Goal: Task Accomplishment & Management: Manage account settings

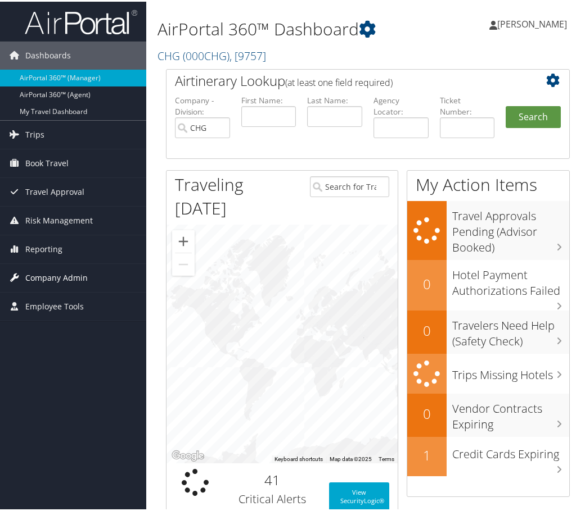
click at [52, 274] on span "Company Admin" at bounding box center [56, 276] width 62 height 28
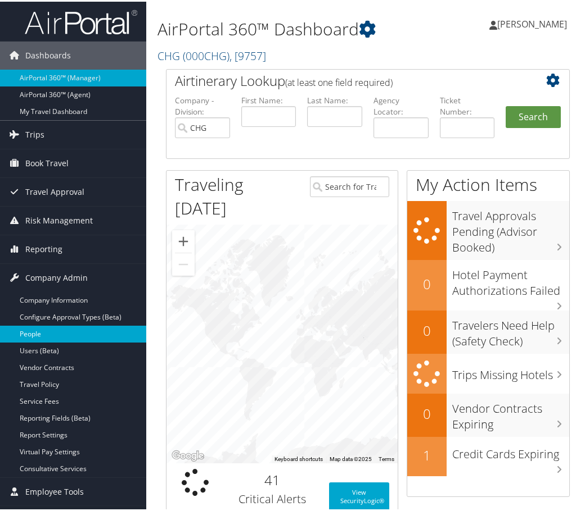
click at [43, 332] on link "People" at bounding box center [73, 332] width 146 height 17
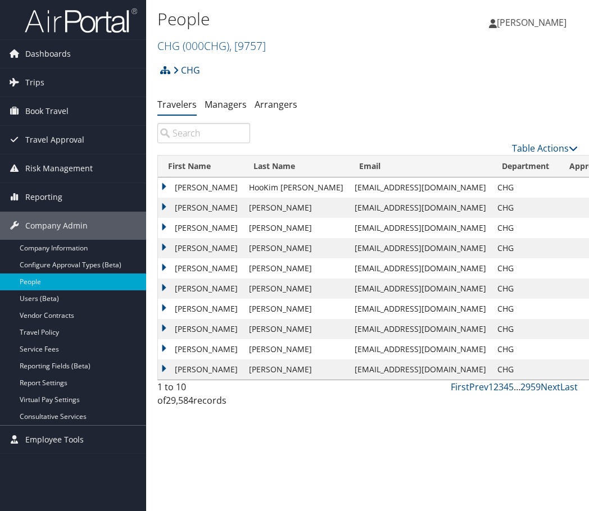
click at [194, 130] on input "search" at bounding box center [203, 133] width 93 height 20
paste input "rjfolker1@gmail.com"
type input "rjfolker1@gmail.com"
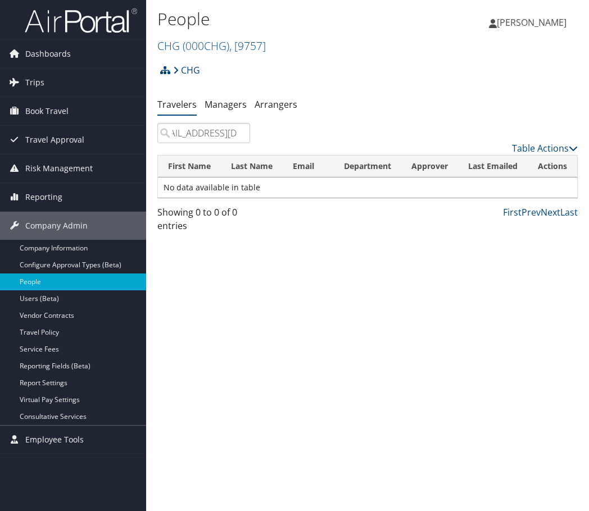
click at [239, 130] on input "rjfolker1@gmail.com" at bounding box center [203, 133] width 93 height 20
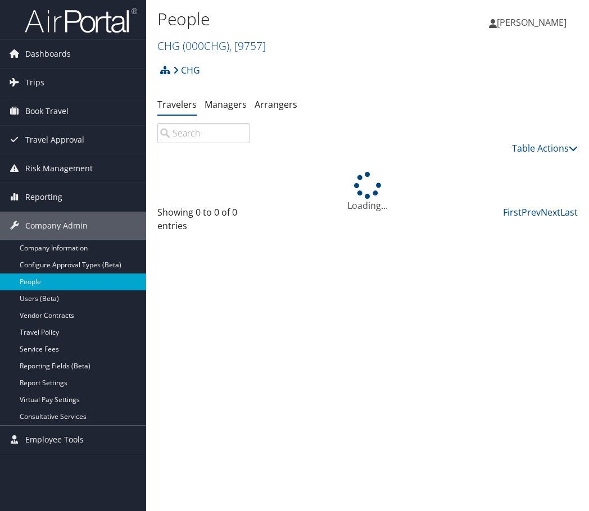
click at [192, 137] on input "search" at bounding box center [203, 133] width 93 height 20
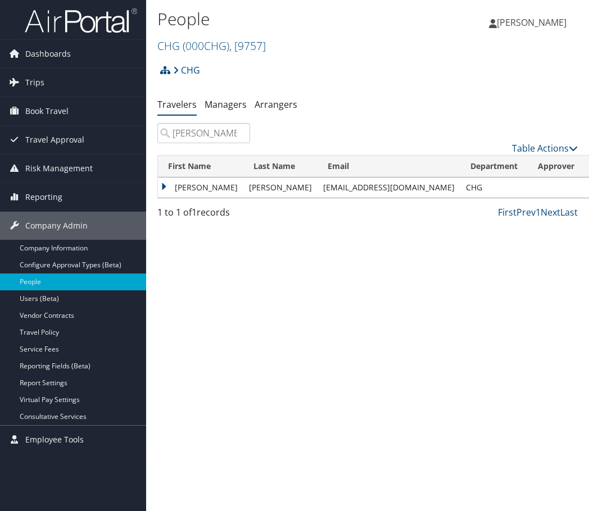
type input "folker"
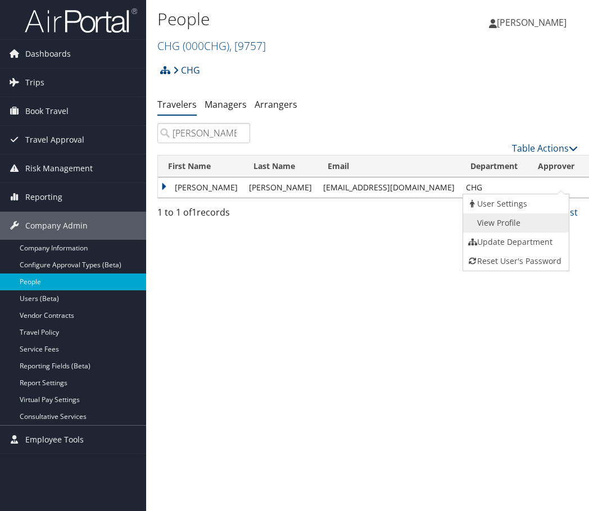
click at [502, 223] on link "View Profile" at bounding box center [514, 223] width 103 height 19
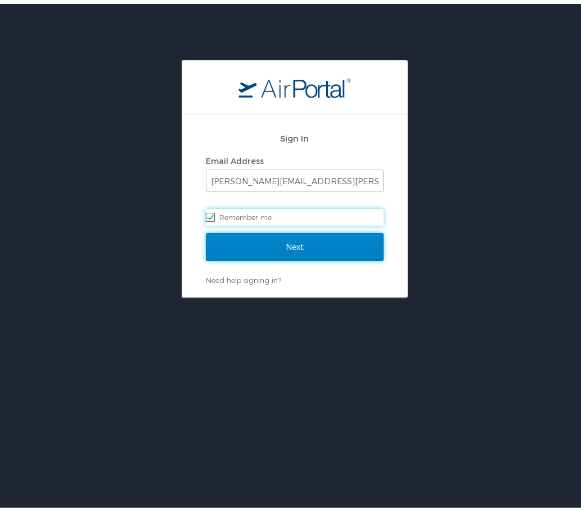
click at [277, 245] on input "Next" at bounding box center [295, 243] width 178 height 28
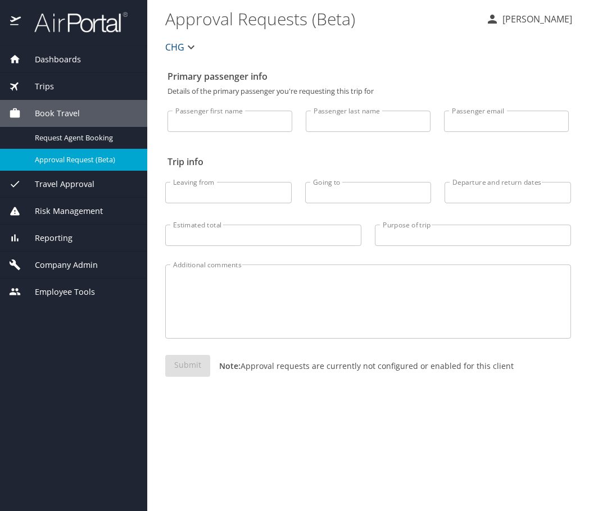
click at [71, 264] on span "Company Admin" at bounding box center [59, 265] width 77 height 12
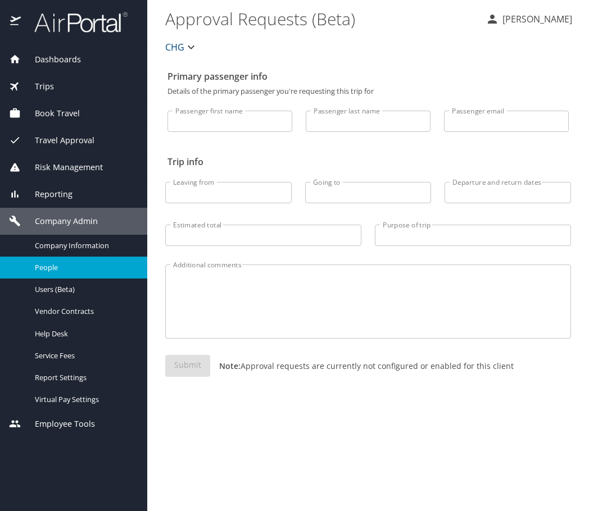
click at [56, 260] on link "People" at bounding box center [73, 268] width 147 height 22
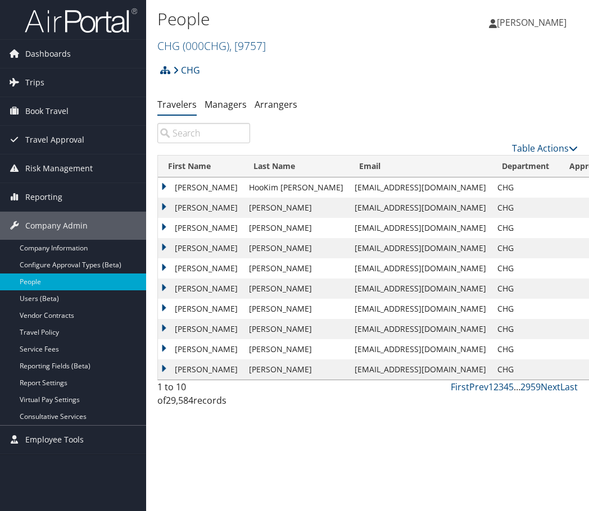
click at [184, 137] on input "search" at bounding box center [203, 133] width 93 height 20
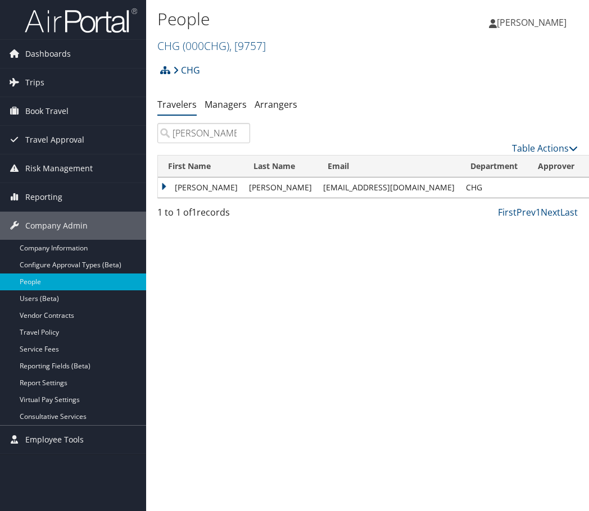
type input "folker"
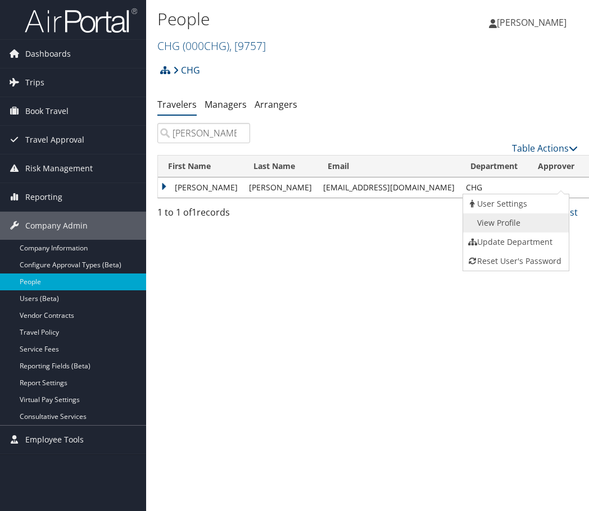
click at [506, 224] on link "View Profile" at bounding box center [514, 223] width 103 height 19
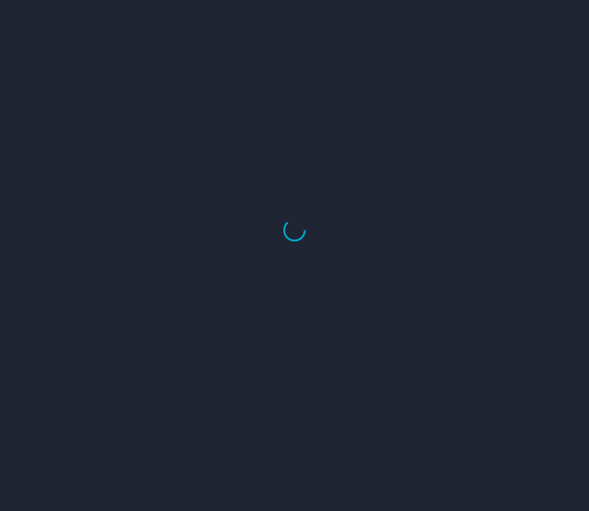
select select "US"
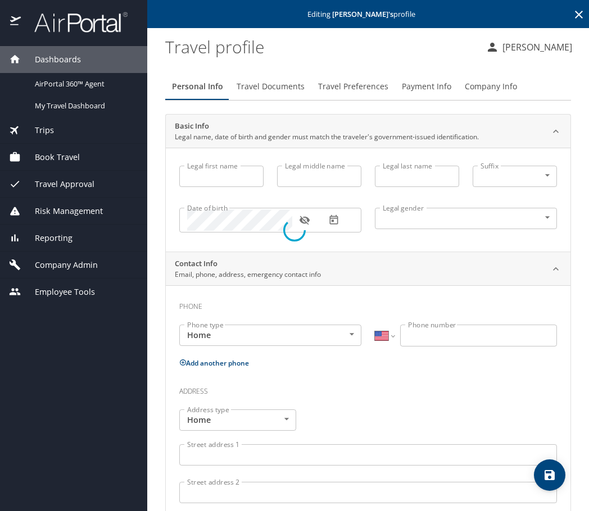
type input "[PERSON_NAME]"
type input "Male"
select select "US"
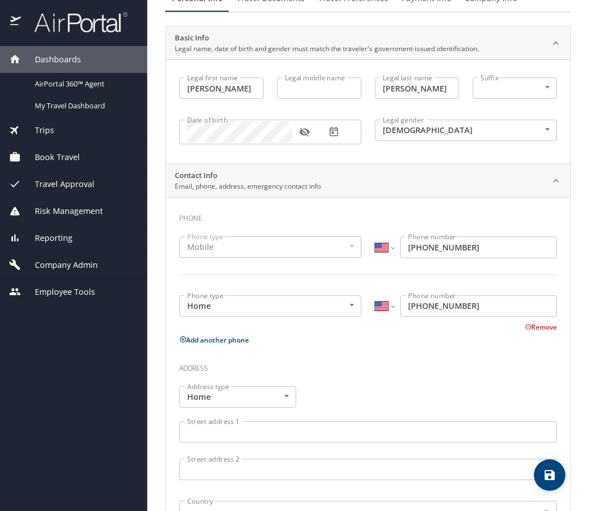
scroll to position [72, 0]
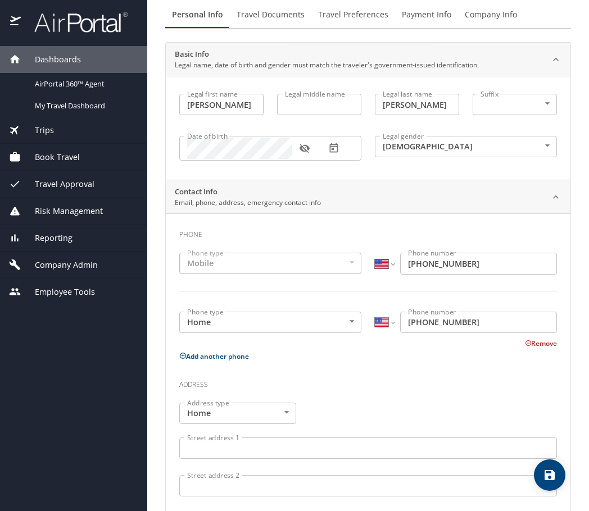
click at [212, 205] on p "Email, phone, address, emergency contact info" at bounding box center [248, 203] width 146 height 10
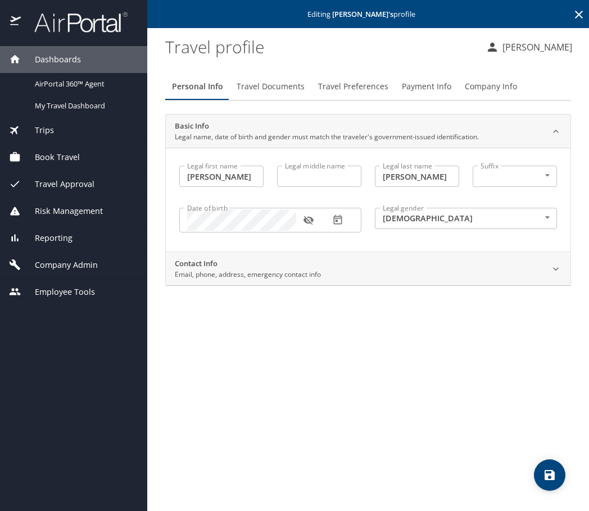
scroll to position [0, 0]
click at [365, 268] on div "Contact Info Email, phone, address, emergency contact info" at bounding box center [359, 269] width 369 height 21
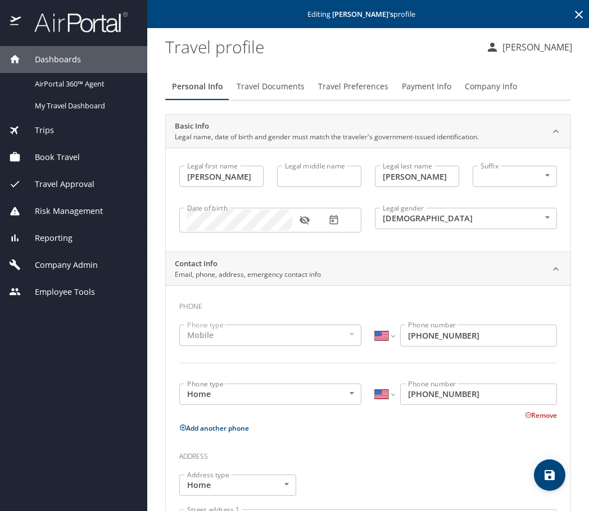
click at [339, 337] on div "Mobile" at bounding box center [270, 335] width 182 height 21
click at [345, 332] on div "Mobile" at bounding box center [270, 335] width 182 height 21
click at [276, 88] on span "Travel Documents" at bounding box center [271, 87] width 68 height 14
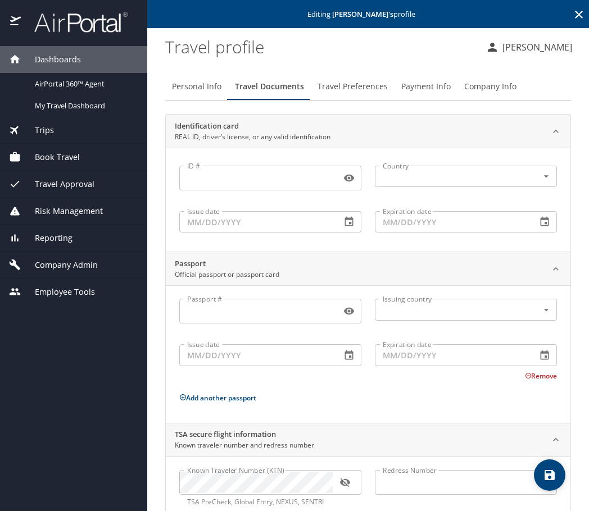
click at [347, 89] on span "Travel Preferences" at bounding box center [353, 87] width 70 height 14
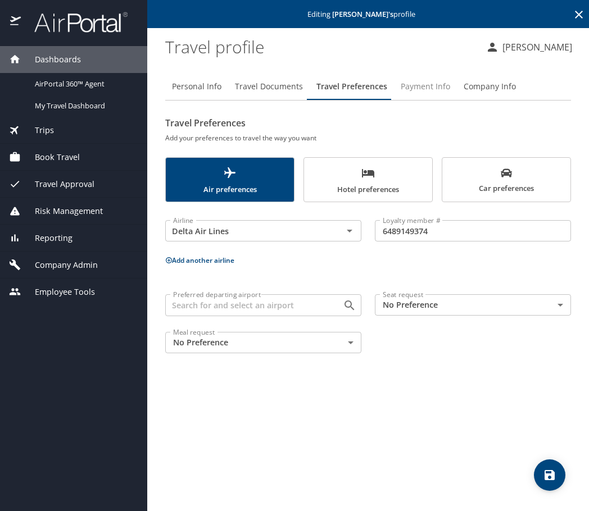
click at [424, 86] on span "Payment Info" at bounding box center [425, 87] width 49 height 14
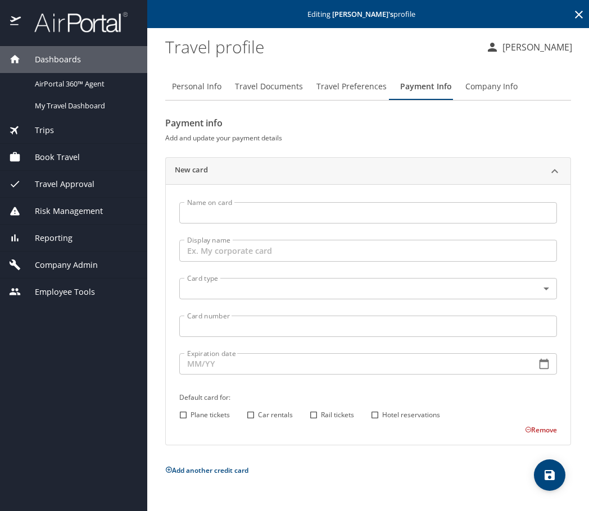
click at [483, 84] on span "Company Info" at bounding box center [491, 87] width 52 height 14
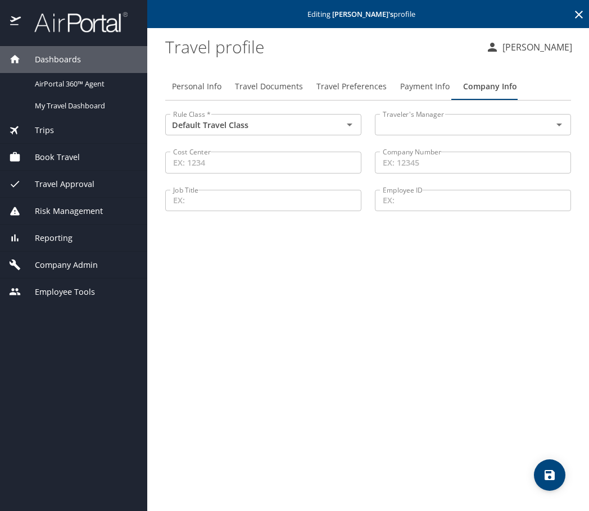
click at [209, 84] on span "Personal Info" at bounding box center [196, 87] width 49 height 14
select select "US"
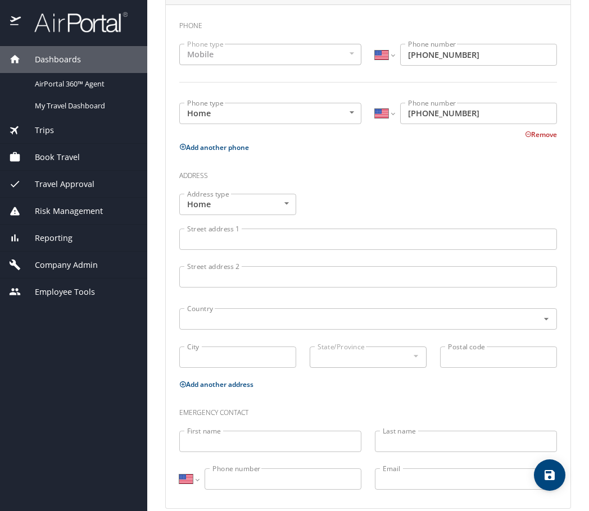
scroll to position [297, 0]
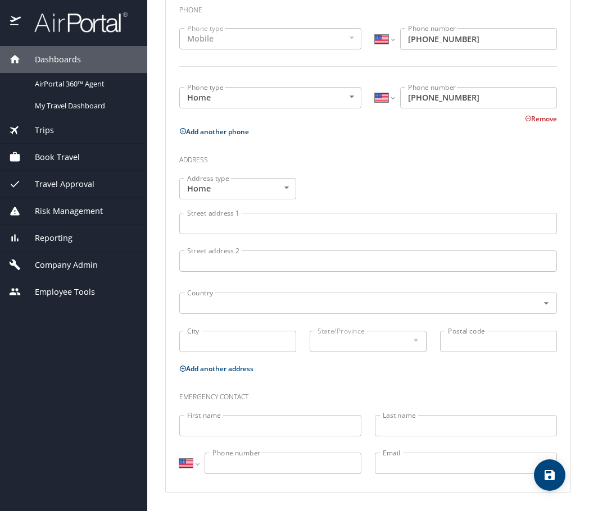
click at [392, 461] on input "Email" at bounding box center [466, 463] width 182 height 21
paste input "[EMAIL_ADDRESS][DOMAIN_NAME]"
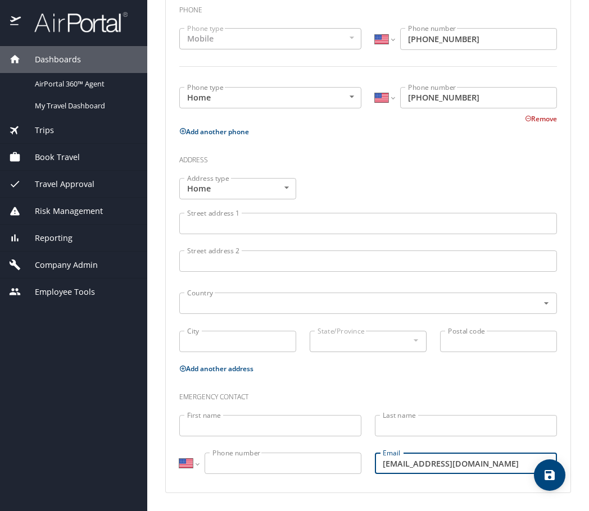
type input "rjfolker1@gmail.com"
click at [415, 378] on div "Emergency contact" at bounding box center [368, 393] width 391 height 30
click at [0, 511] on div at bounding box center [0, 518] width 0 height 15
click at [546, 481] on icon "save" at bounding box center [549, 475] width 13 height 13
select select "US"
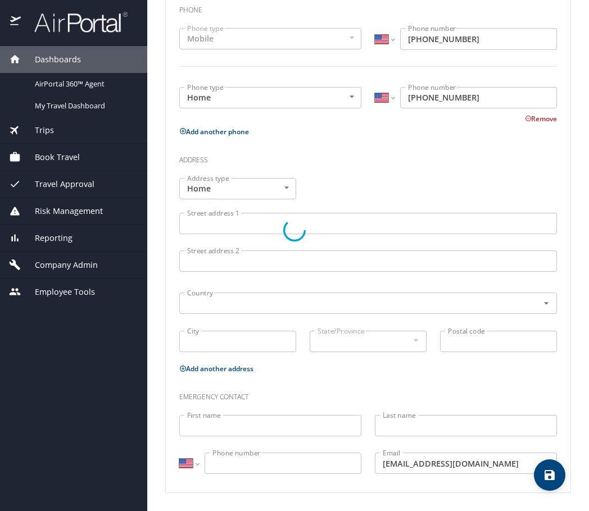
select select "US"
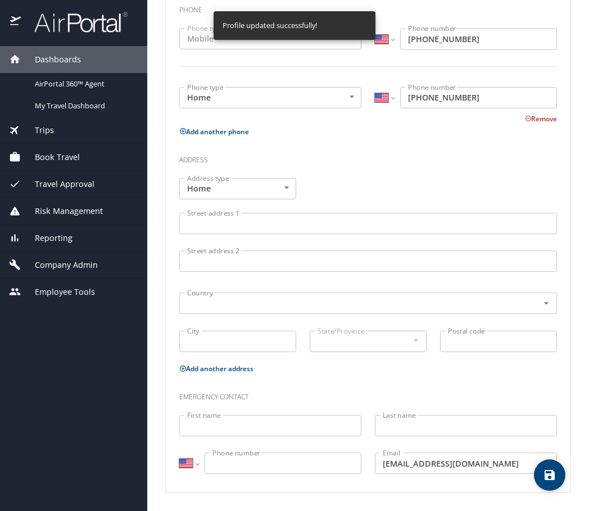
select select "US"
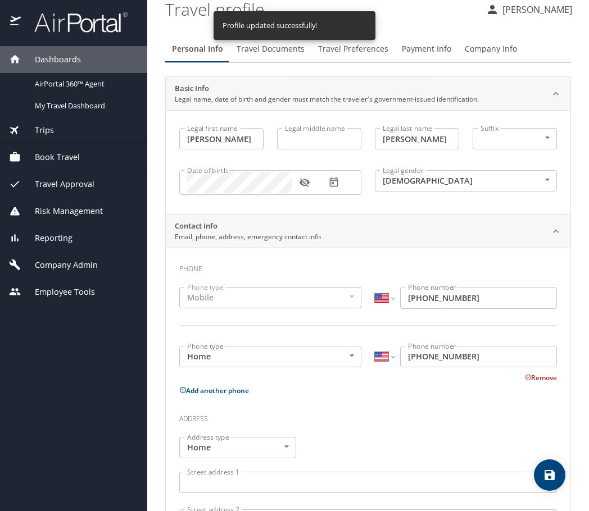
scroll to position [0, 0]
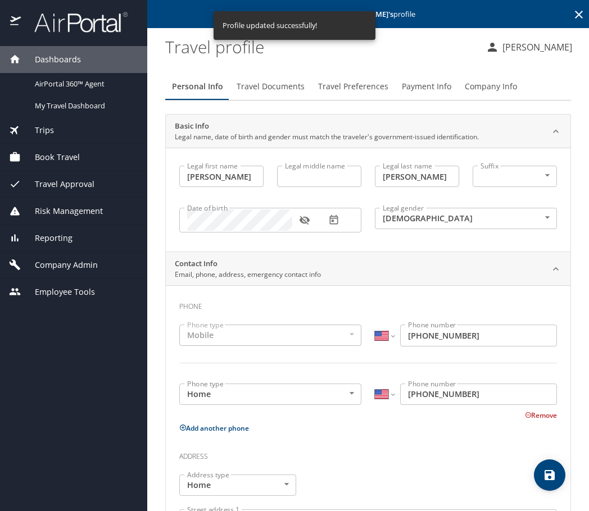
click at [61, 263] on span "Company Admin" at bounding box center [59, 265] width 77 height 12
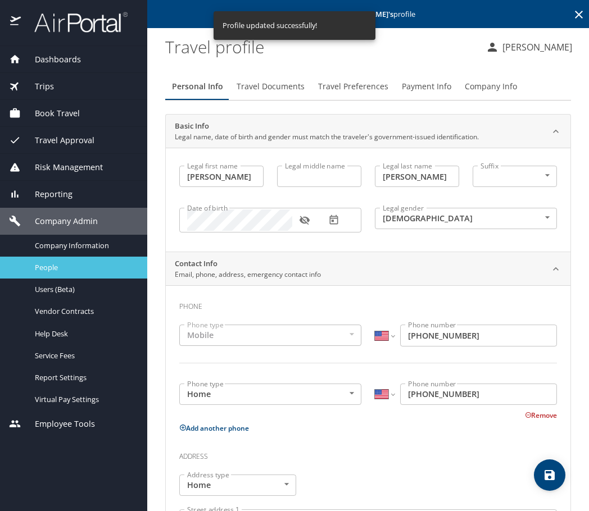
click at [56, 269] on span "People" at bounding box center [84, 267] width 99 height 11
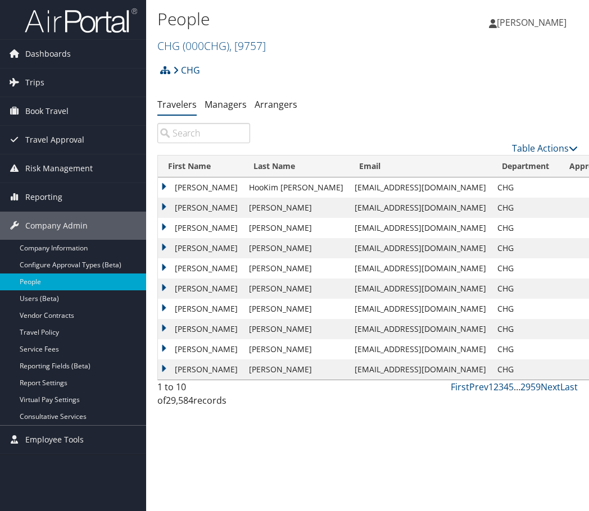
click at [189, 141] on input "search" at bounding box center [203, 133] width 93 height 20
paste input "[EMAIL_ADDRESS][DOMAIN_NAME]"
type input "[EMAIL_ADDRESS][DOMAIN_NAME]"
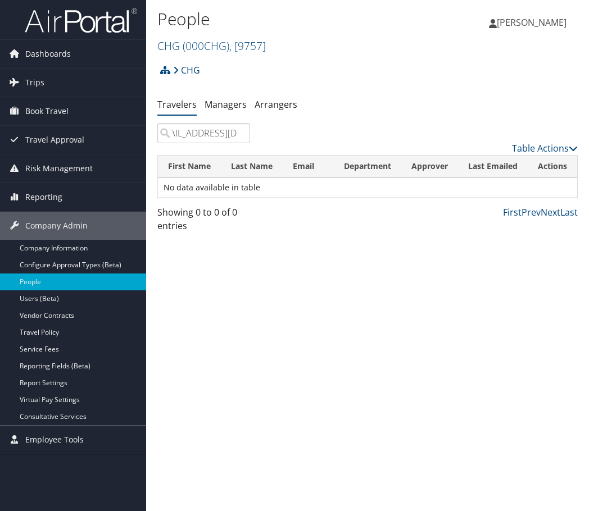
click at [239, 133] on input "[EMAIL_ADDRESS][DOMAIN_NAME]" at bounding box center [203, 133] width 93 height 20
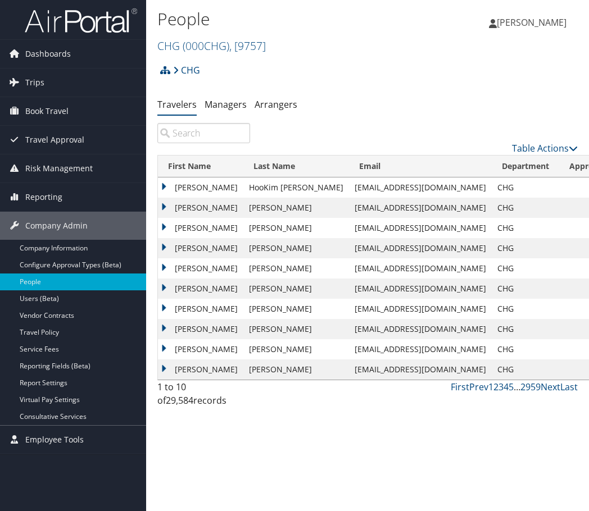
click at [188, 142] on input "search" at bounding box center [203, 133] width 93 height 20
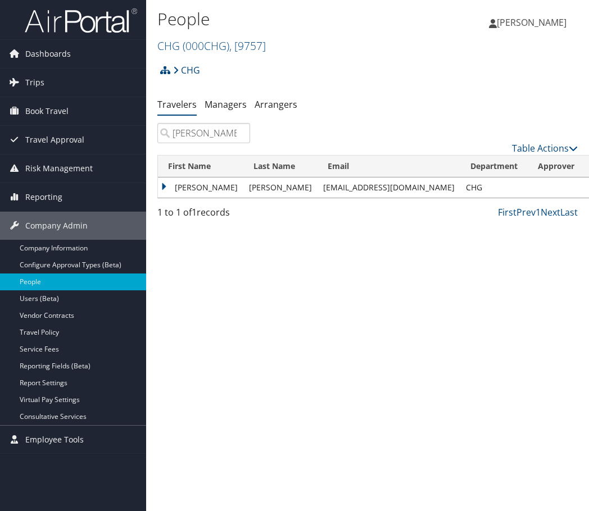
type input "folker"
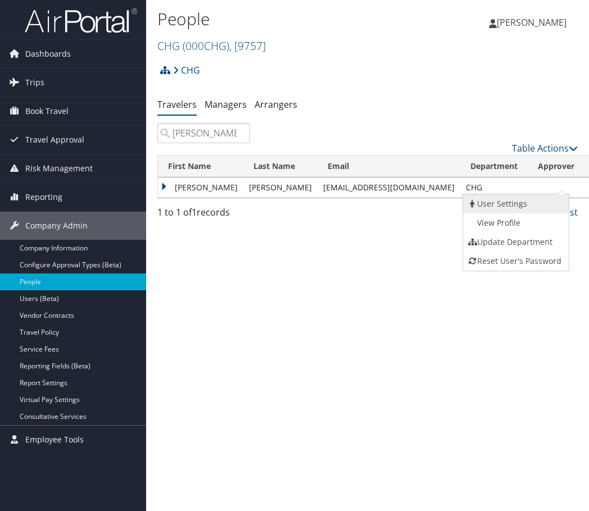
click at [519, 202] on link "User Settings" at bounding box center [514, 203] width 103 height 19
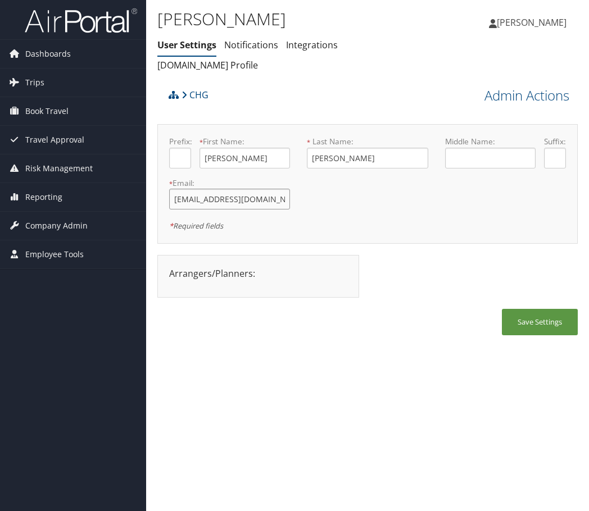
drag, startPoint x: 170, startPoint y: 215, endPoint x: 300, endPoint y: 217, distance: 129.9
click at [300, 217] on div "Prefix: * First Name: [PERSON_NAME] This field is required * Last Name: [PERSON…" at bounding box center [368, 184] width 414 height 96
paste input "[EMAIL_ADDRESS][DOMAIN_NAME]"
type input "[EMAIL_ADDRESS][DOMAIN_NAME]"
click at [542, 336] on button "Save Settings" at bounding box center [540, 322] width 76 height 26
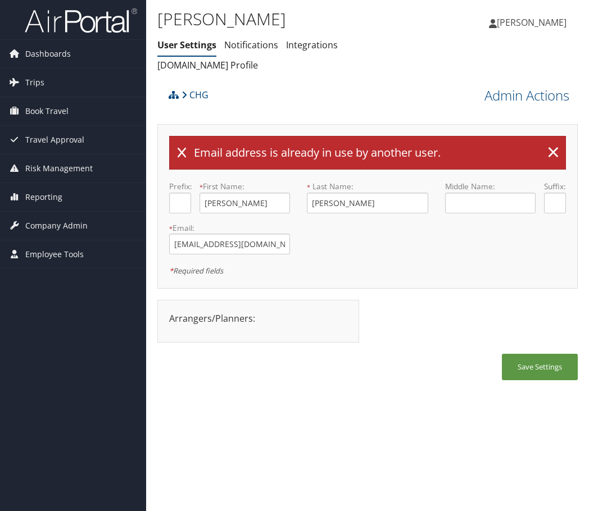
click at [416, 354] on div "Arrangers/Planners: Edit Arrangers & Planners [PERSON_NAME] [PERSON_NAME] [PERS…" at bounding box center [367, 327] width 420 height 54
click at [74, 227] on span "Company Admin" at bounding box center [56, 226] width 62 height 28
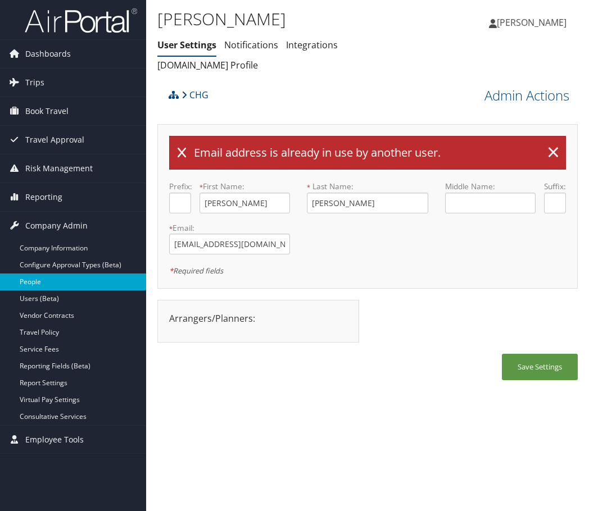
click at [51, 287] on link "People" at bounding box center [73, 282] width 146 height 17
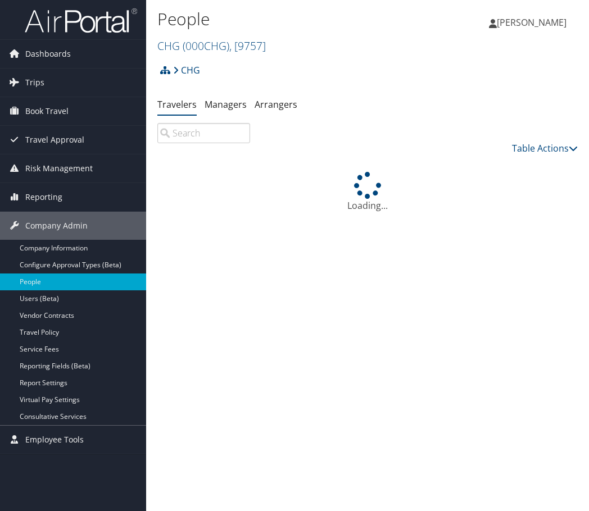
click at [189, 134] on input "search" at bounding box center [203, 133] width 93 height 20
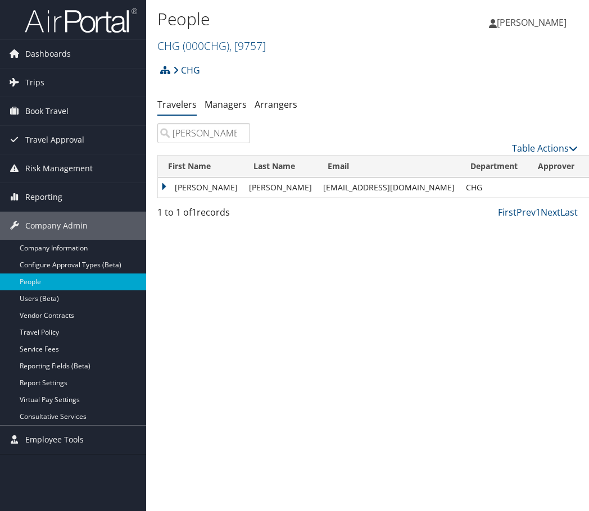
type input "[PERSON_NAME]"
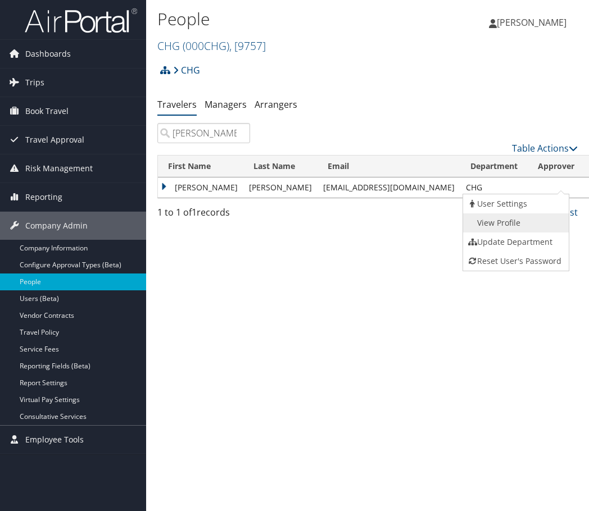
click at [514, 223] on link "View Profile" at bounding box center [514, 223] width 103 height 19
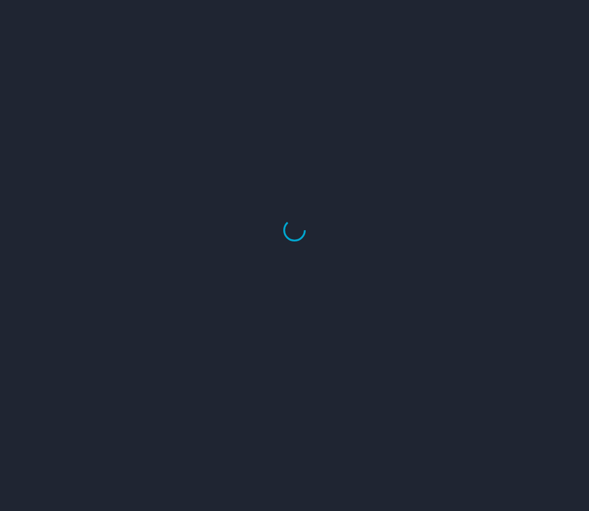
select select "US"
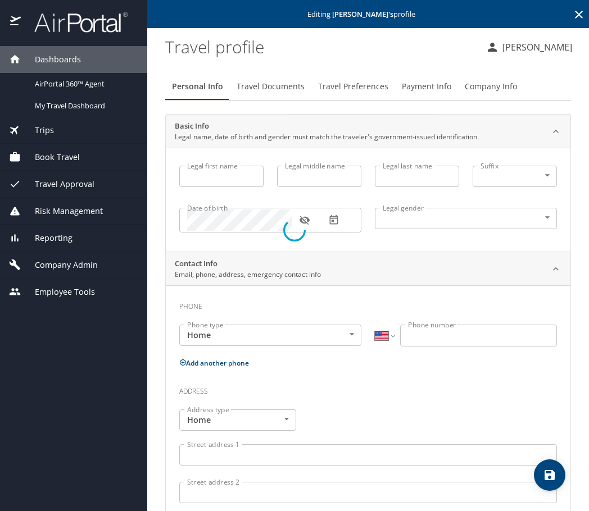
type input "[PERSON_NAME]"
type input "Male"
select select "US"
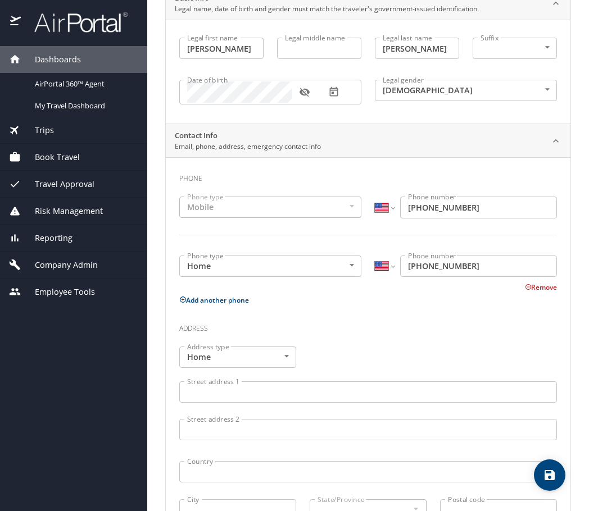
scroll to position [297, 0]
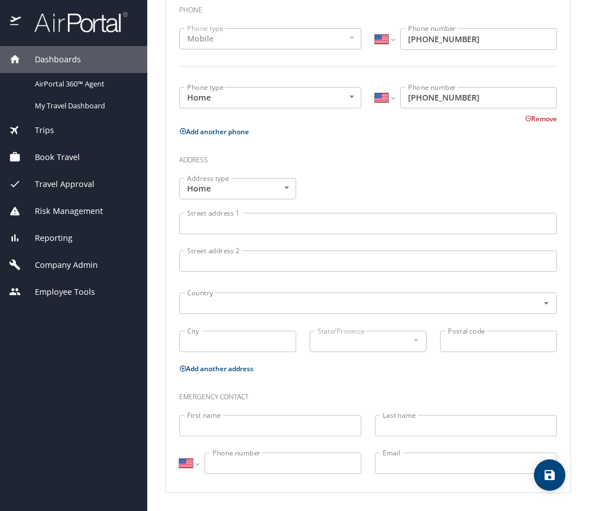
click at [0, 511] on div at bounding box center [0, 518] width 0 height 15
click at [484, 384] on div "Emergency contact" at bounding box center [368, 393] width 391 height 30
click at [289, 386] on h3 "Emergency contact" at bounding box center [368, 394] width 378 height 19
click at [337, 170] on div "Address" at bounding box center [368, 163] width 378 height 30
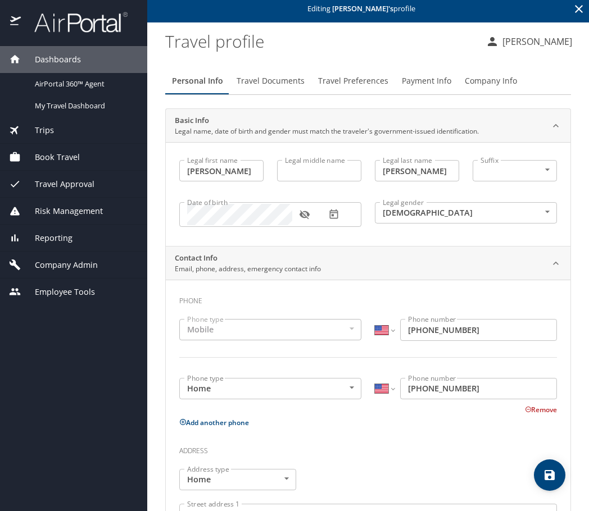
scroll to position [0, 0]
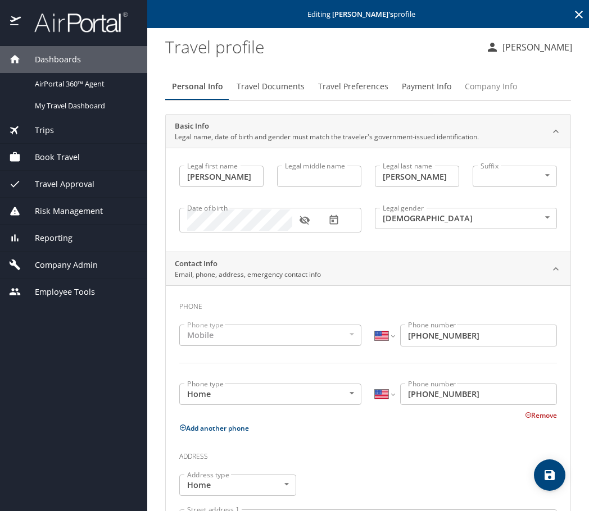
click at [502, 88] on span "Company Info" at bounding box center [491, 87] width 52 height 14
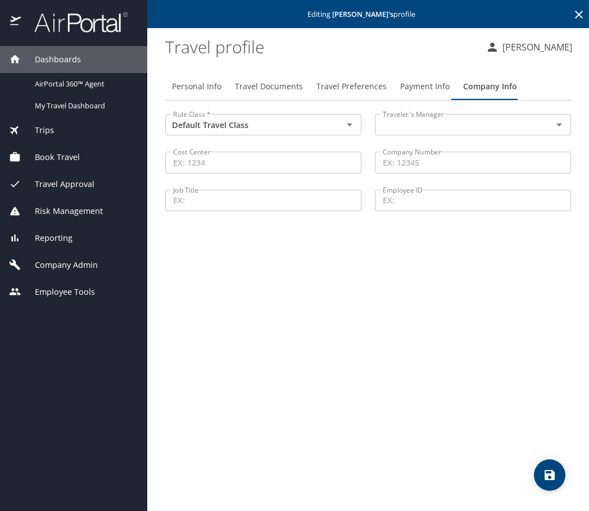
click at [247, 88] on span "Travel Documents" at bounding box center [269, 87] width 68 height 14
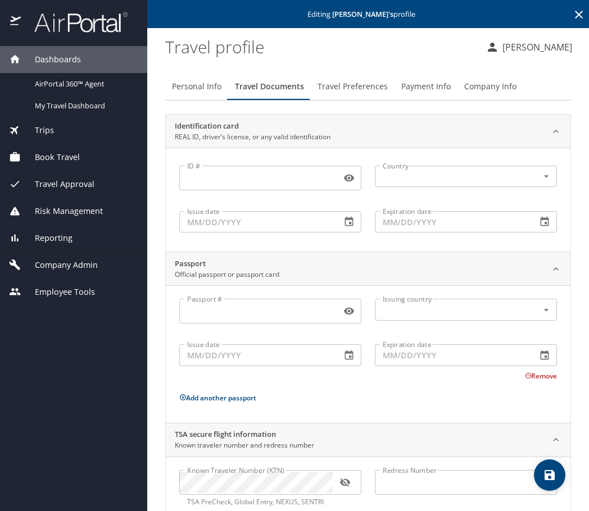
click at [186, 90] on span "Personal Info" at bounding box center [196, 87] width 49 height 14
select select "US"
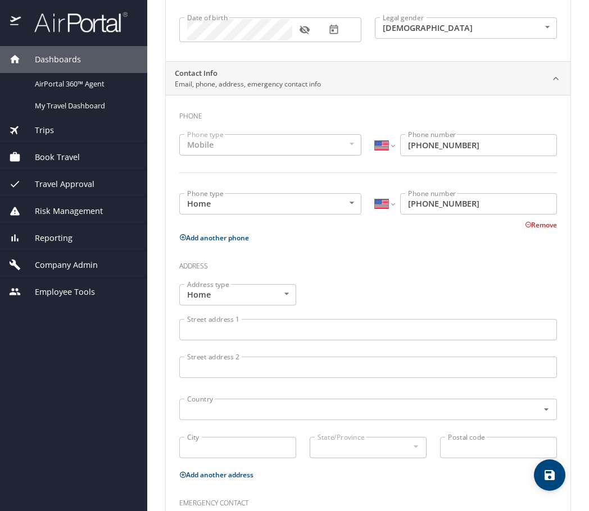
scroll to position [297, 0]
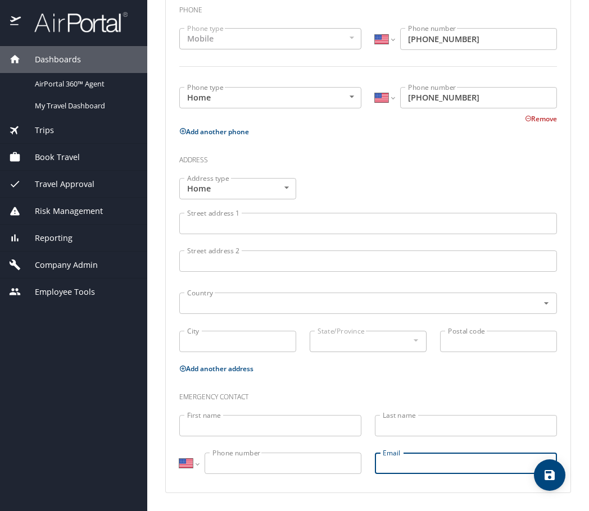
drag, startPoint x: 384, startPoint y: 463, endPoint x: 493, endPoint y: 465, distance: 108.5
click at [493, 465] on input "Email" at bounding box center [466, 463] width 182 height 21
drag, startPoint x: 493, startPoint y: 465, endPoint x: 408, endPoint y: 467, distance: 85.5
click at [408, 467] on input "Email" at bounding box center [466, 463] width 182 height 21
click at [58, 265] on span "Company Admin" at bounding box center [59, 265] width 77 height 12
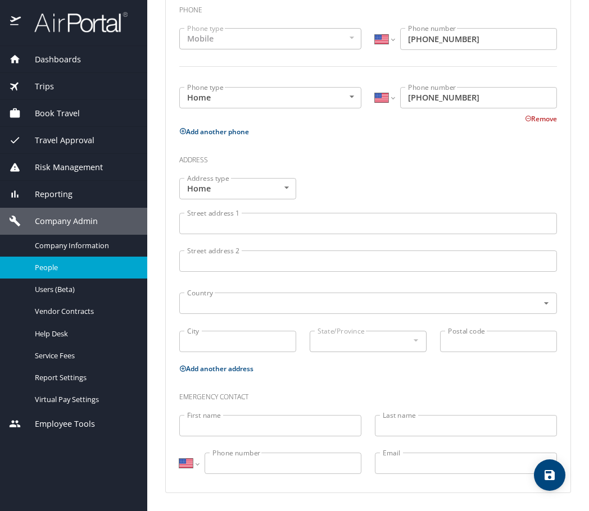
click at [59, 270] on span "People" at bounding box center [84, 267] width 99 height 11
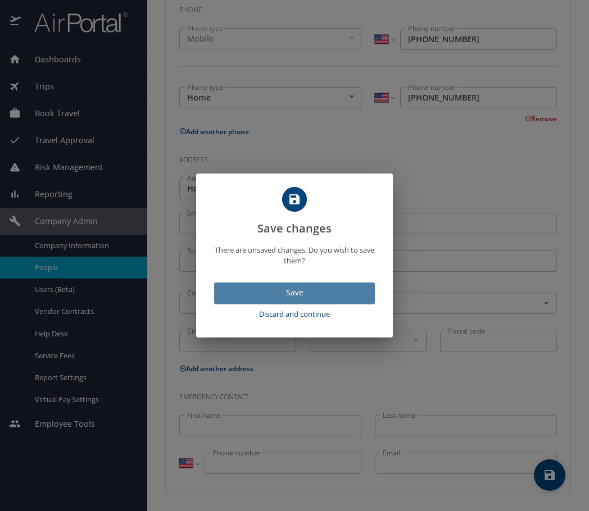
click at [275, 288] on span "Save" at bounding box center [294, 293] width 143 height 14
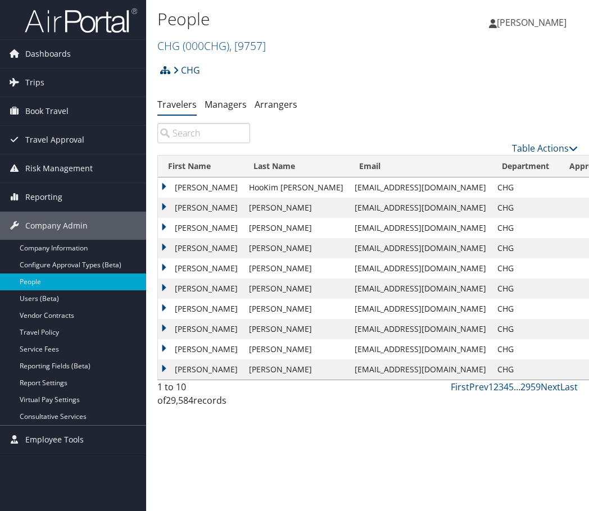
click at [197, 126] on input "search" at bounding box center [203, 133] width 93 height 20
paste input "[EMAIL_ADDRESS][DOMAIN_NAME]"
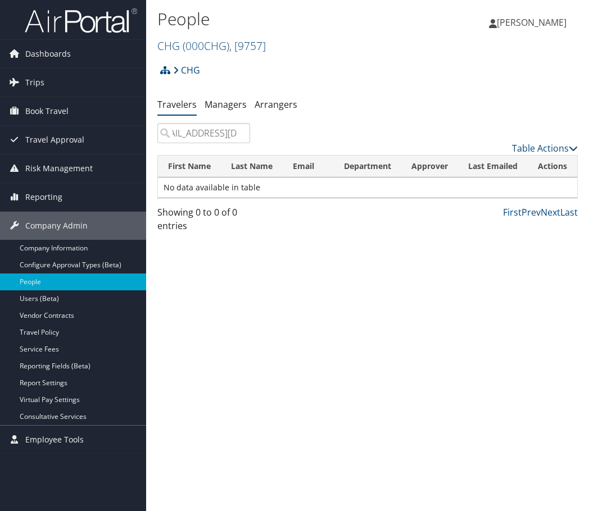
type input "[EMAIL_ADDRESS][DOMAIN_NAME]"
click at [238, 132] on input "[EMAIL_ADDRESS][DOMAIN_NAME]" at bounding box center [203, 133] width 93 height 20
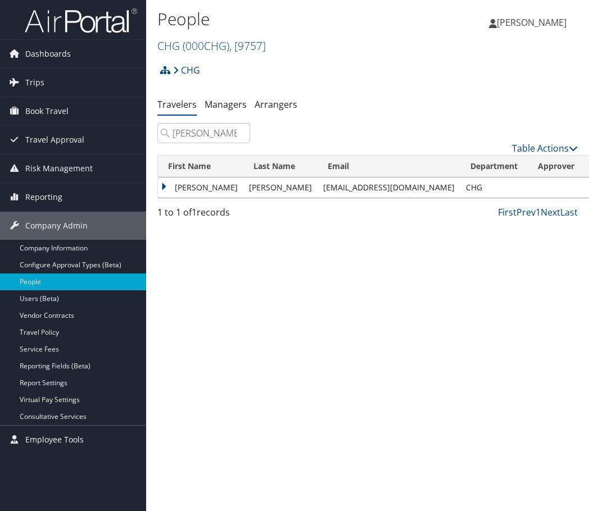
type input "folker"
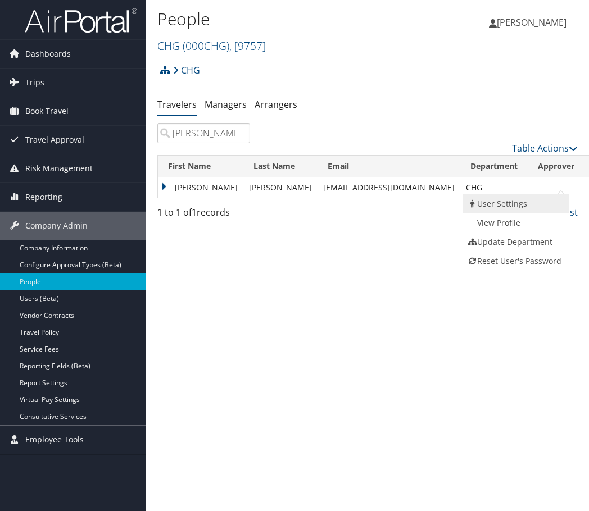
click at [507, 205] on link "User Settings" at bounding box center [514, 203] width 103 height 19
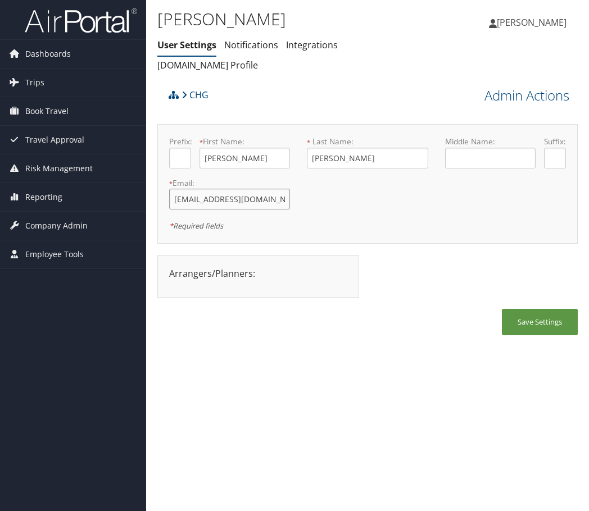
drag, startPoint x: 173, startPoint y: 216, endPoint x: 310, endPoint y: 217, distance: 137.2
click at [310, 217] on div "Prefix: * First Name: Randy This field is required * Last Name: Folker This fie…" at bounding box center [368, 184] width 414 height 96
paste input "rjfolker1@gmail.com"
type input "rjfolker1@gmail.com"
click at [413, 288] on div "Arrangers/Planners: Edit Arrangers & Planners AMIT CORREA Crystal Allen Jeffery…" at bounding box center [367, 282] width 420 height 54
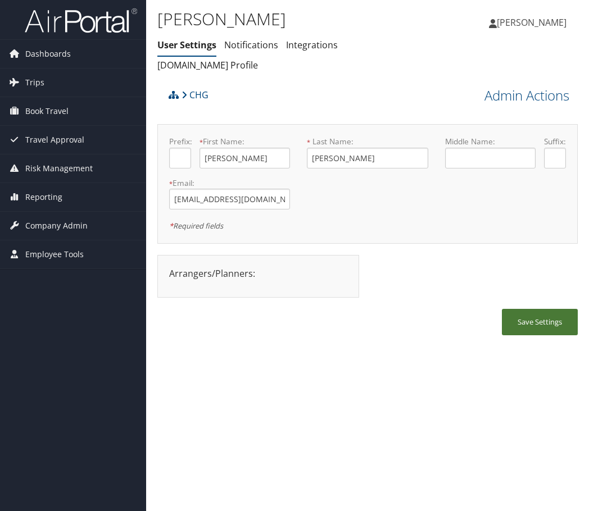
click at [529, 336] on button "Save Settings" at bounding box center [540, 322] width 76 height 26
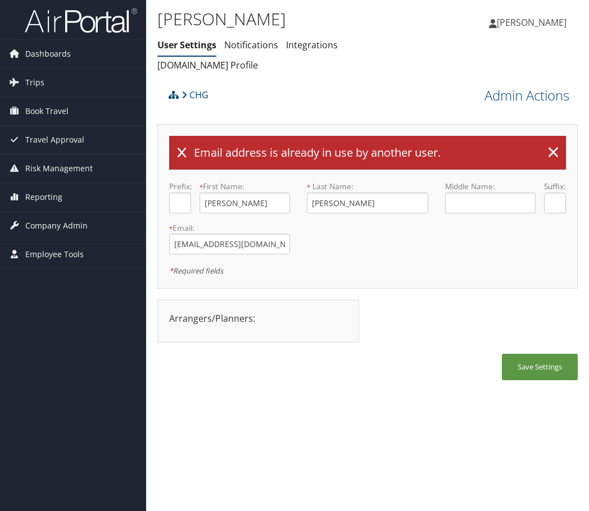
click at [342, 392] on div "Save Settings" at bounding box center [367, 373] width 420 height 38
click at [43, 194] on span "Reporting" at bounding box center [43, 197] width 37 height 28
click at [51, 274] on span "Company Admin" at bounding box center [56, 276] width 62 height 28
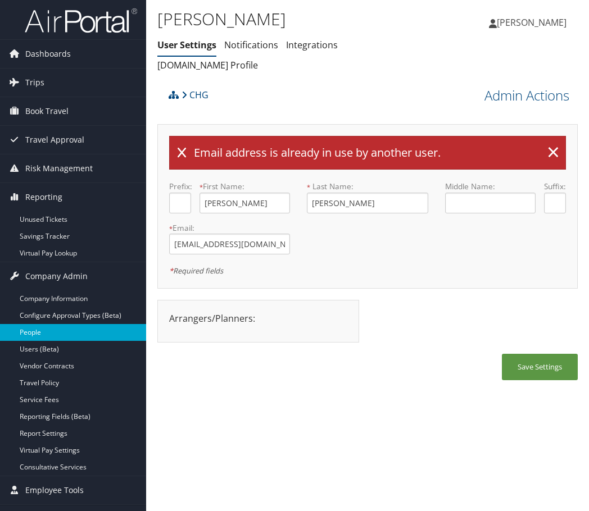
click at [60, 338] on link "People" at bounding box center [73, 332] width 146 height 17
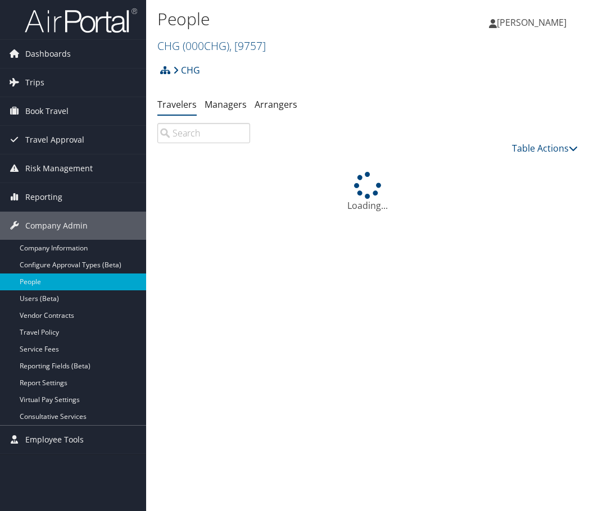
click at [179, 132] on input "search" at bounding box center [203, 133] width 93 height 20
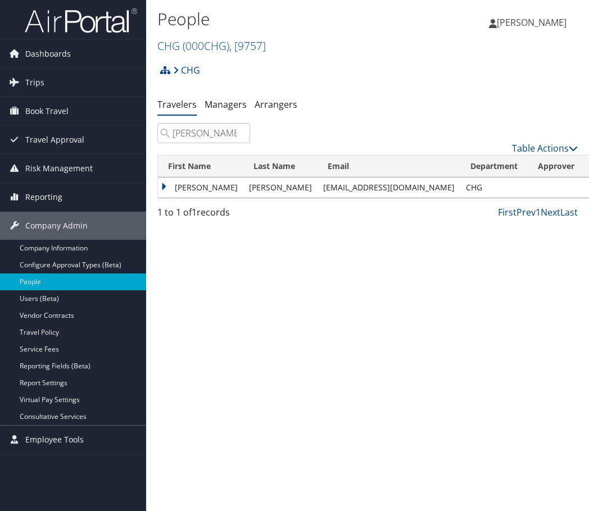
type input "[PERSON_NAME]"
drag, startPoint x: 400, startPoint y: 191, endPoint x: 283, endPoint y: 187, distance: 117.0
click at [283, 187] on tr "[PERSON_NAME] [EMAIL_ADDRESS][DOMAIN_NAME] CHG Actions User Settings View Profi…" at bounding box center [396, 188] width 476 height 20
copy tr "[EMAIL_ADDRESS][DOMAIN_NAME]"
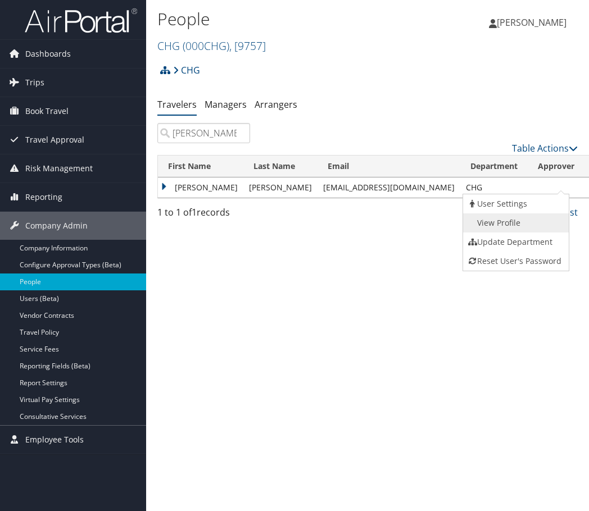
click at [487, 220] on link "View Profile" at bounding box center [514, 223] width 103 height 19
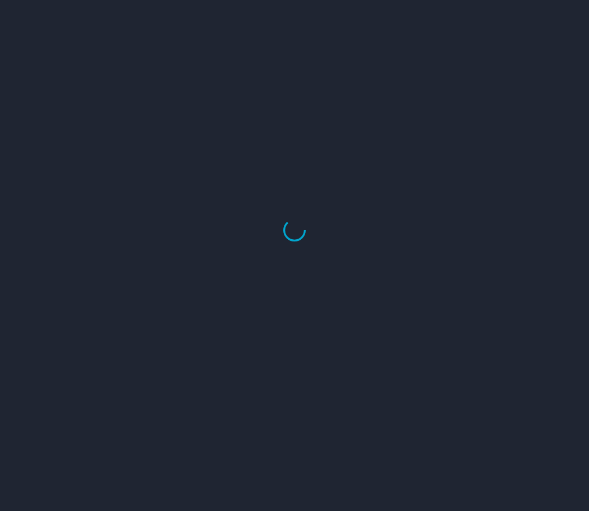
select select "US"
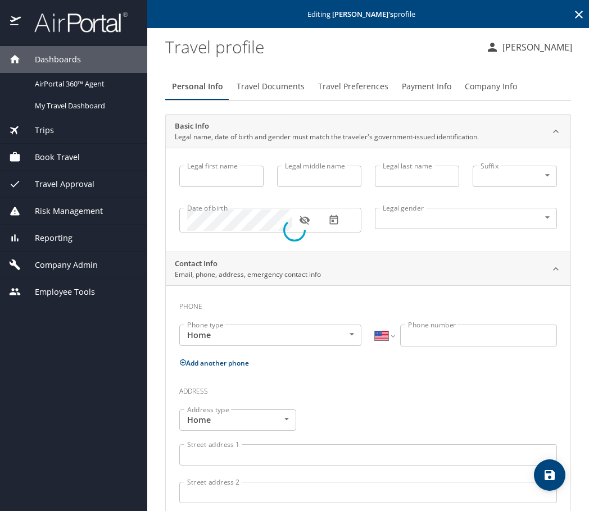
type input "Randy"
type input "Folker"
type input "Male"
select select "US"
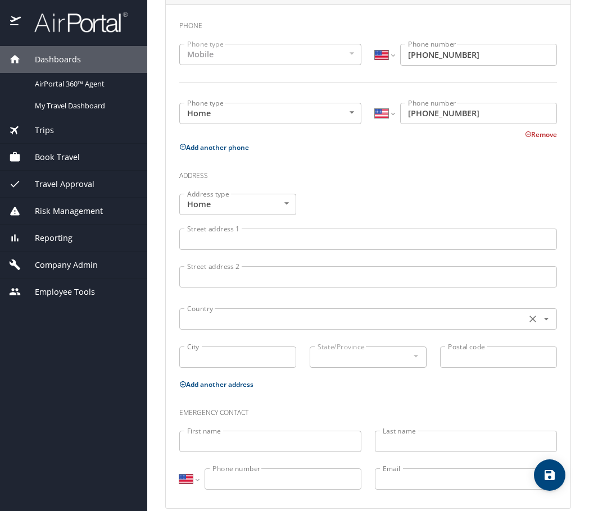
scroll to position [297, 0]
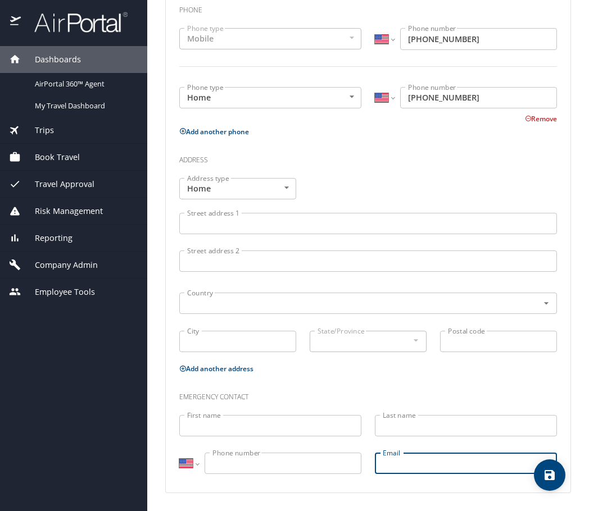
click at [414, 460] on input "Email" at bounding box center [466, 463] width 182 height 21
paste input "rjfolker1@chghealthcare.com"
type input "rjfolker1@chghealthcare.com"
click at [199, 436] on input "First name" at bounding box center [270, 425] width 182 height 21
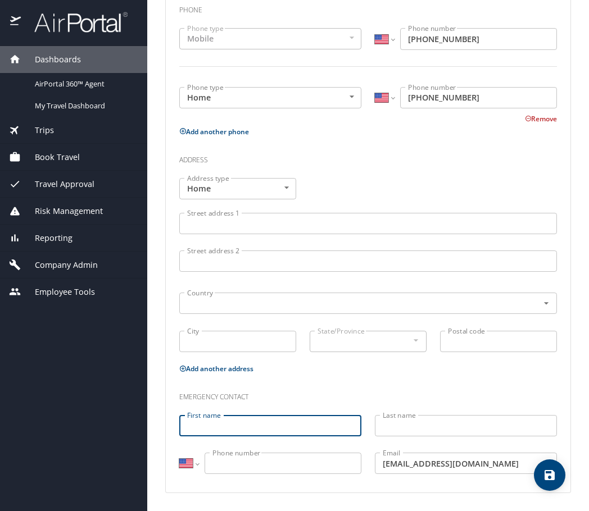
drag, startPoint x: 197, startPoint y: 430, endPoint x: 307, endPoint y: 433, distance: 110.2
click at [293, 431] on input "First name" at bounding box center [270, 425] width 182 height 21
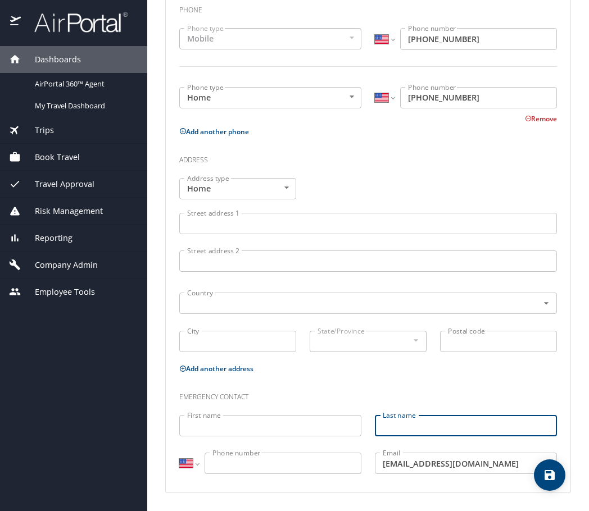
drag, startPoint x: 390, startPoint y: 434, endPoint x: 431, endPoint y: 437, distance: 41.1
click at [421, 434] on input "Last name" at bounding box center [466, 425] width 182 height 21
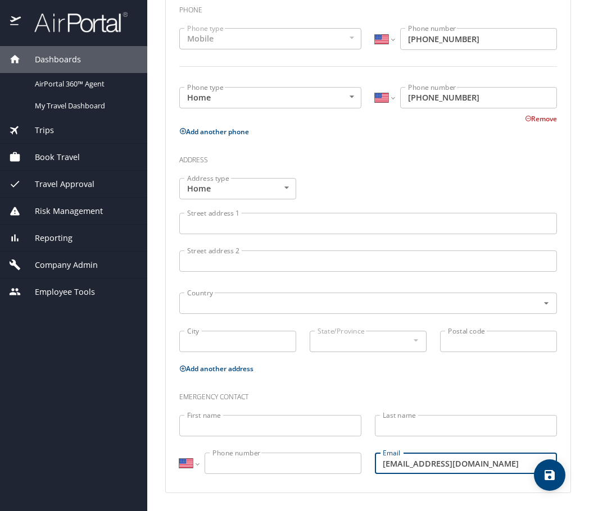
drag, startPoint x: 504, startPoint y: 468, endPoint x: 354, endPoint y: 476, distance: 150.3
click at [355, 476] on div "Emergency contact First name First name Last name Last name International Afgha…" at bounding box center [368, 431] width 391 height 106
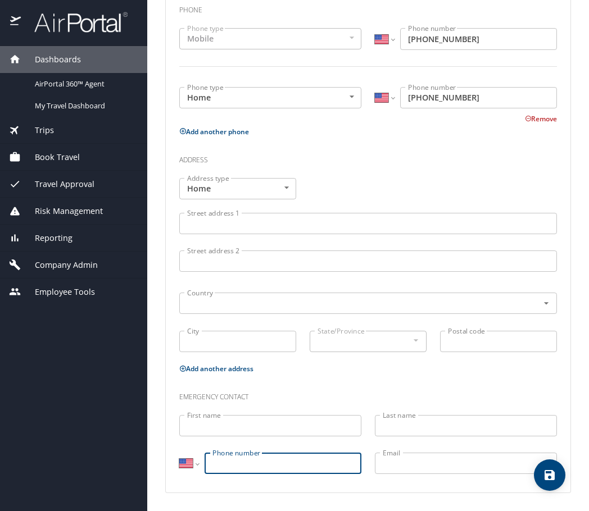
click at [257, 466] on input "Phone number" at bounding box center [283, 463] width 157 height 21
click at [399, 433] on input "Last name" at bounding box center [466, 425] width 182 height 21
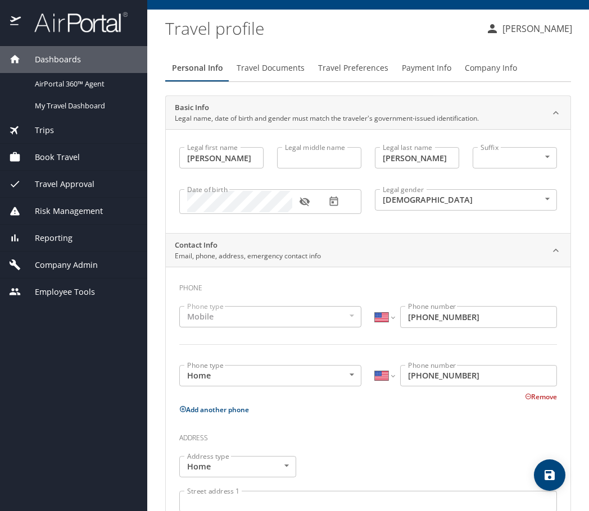
scroll to position [16, 0]
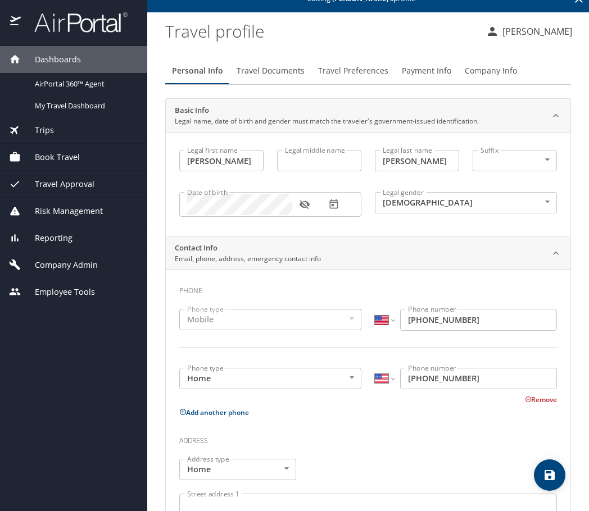
click at [553, 483] on button "save" at bounding box center [549, 475] width 31 height 31
select select "US"
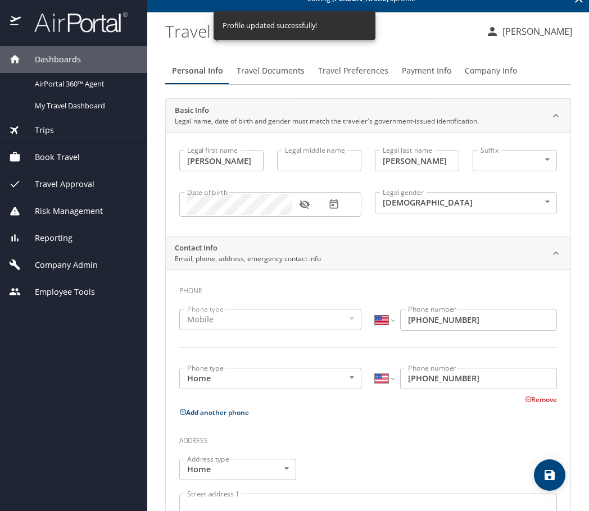
select select "US"
click at [273, 70] on span "Travel Documents" at bounding box center [271, 71] width 68 height 14
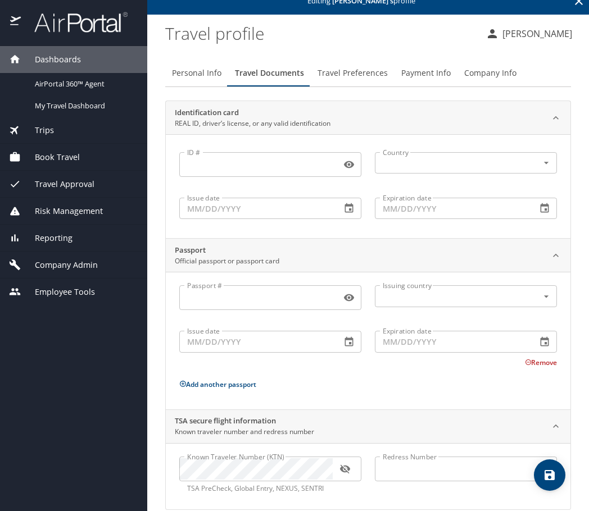
scroll to position [0, 0]
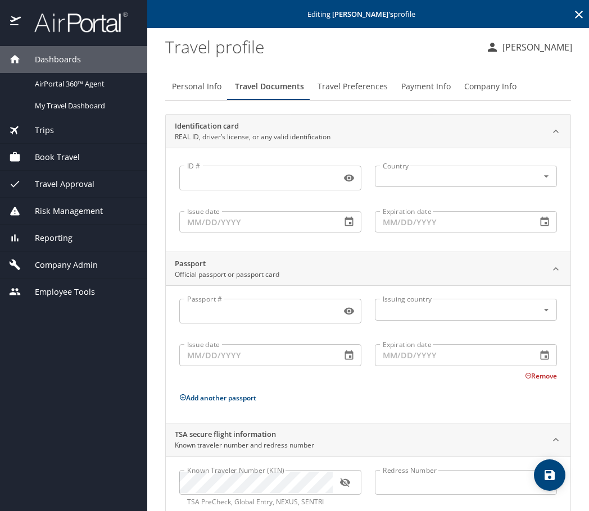
click at [350, 85] on span "Travel Preferences" at bounding box center [353, 87] width 70 height 14
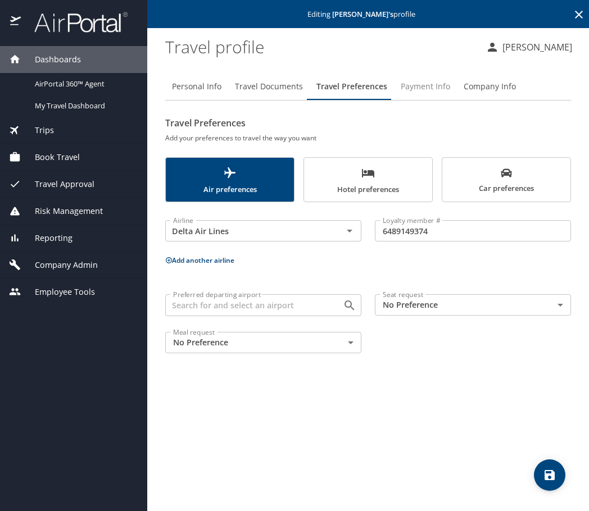
click at [425, 84] on span "Payment Info" at bounding box center [425, 87] width 49 height 14
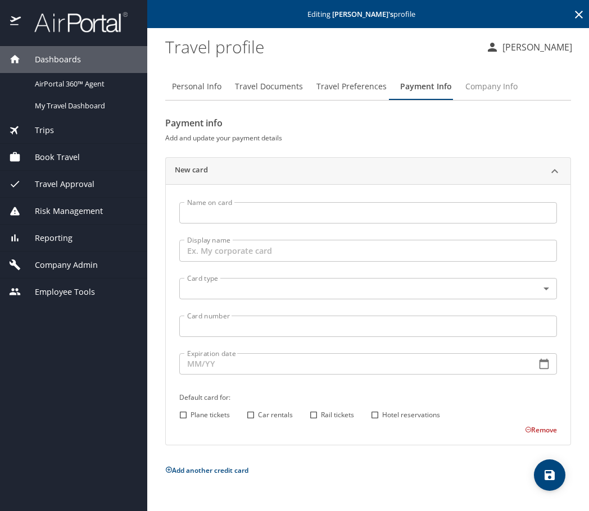
click at [473, 88] on span "Company Info" at bounding box center [491, 87] width 52 height 14
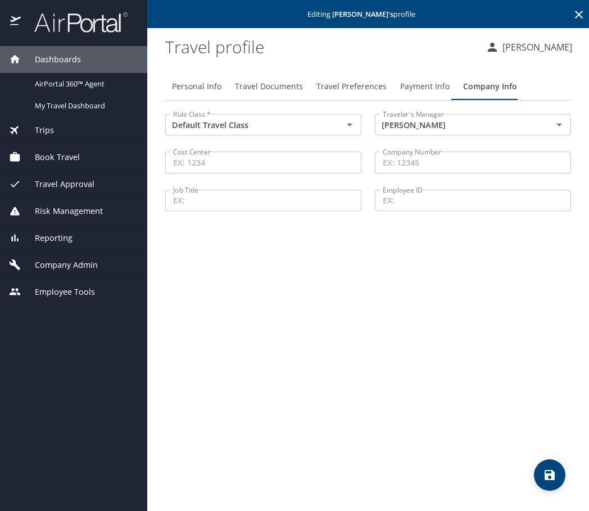
click at [405, 268] on div "Personal Info Travel Documents Travel Preferences Payment Info Company Info Rul…" at bounding box center [368, 287] width 406 height 447
click at [425, 316] on div "Personal Info Travel Documents Travel Preferences Payment Info Company Info Rul…" at bounding box center [368, 287] width 406 height 447
click at [76, 262] on span "Company Admin" at bounding box center [59, 265] width 77 height 12
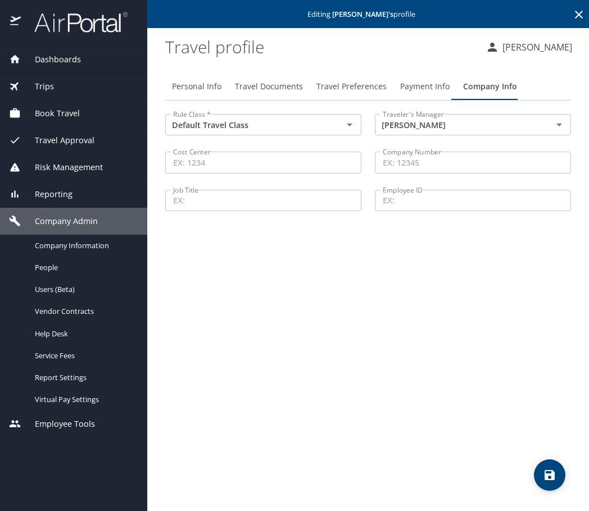
click at [85, 222] on span "Company Admin" at bounding box center [59, 221] width 77 height 12
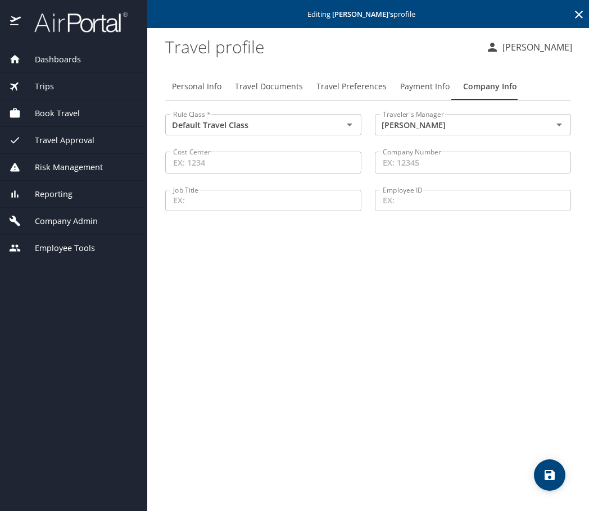
click at [82, 248] on span "Employee Tools" at bounding box center [58, 248] width 74 height 12
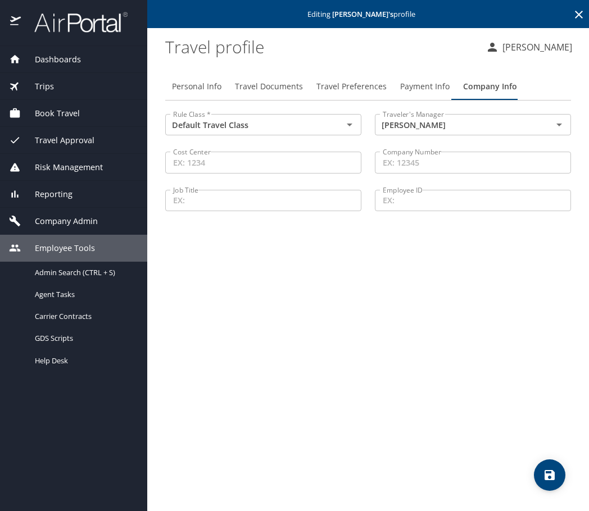
click at [82, 248] on span "Employee Tools" at bounding box center [58, 248] width 74 height 12
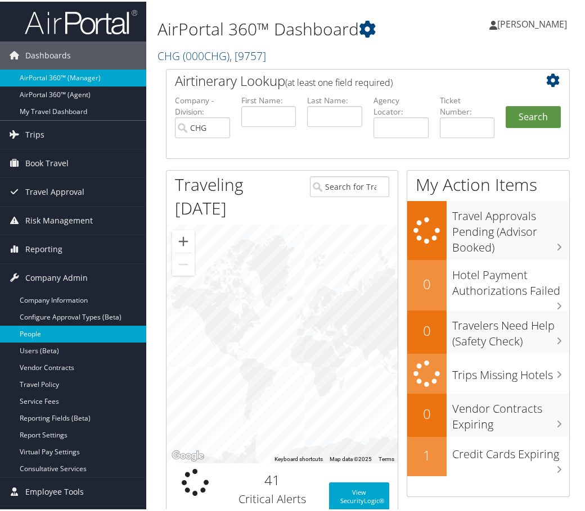
click at [63, 331] on link "People" at bounding box center [73, 332] width 146 height 17
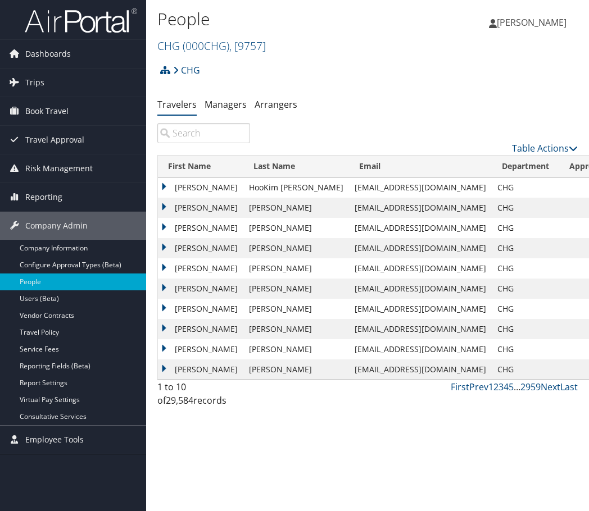
click at [203, 134] on input "search" at bounding box center [203, 133] width 93 height 20
paste input "ashraf_alia@hotmail.com"
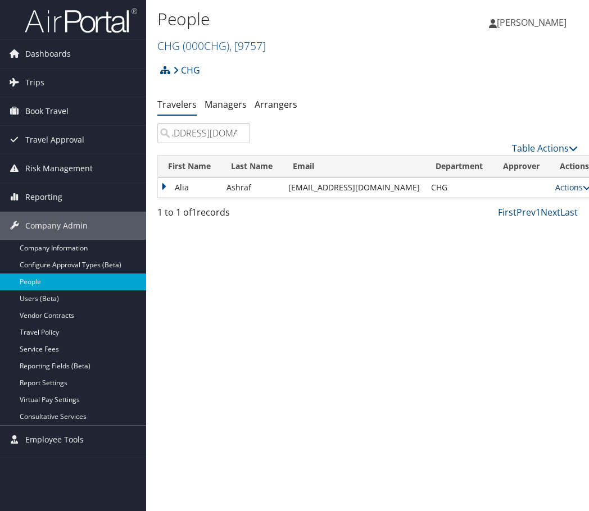
type input "ashraf_alia@hotmail.com"
click at [555, 186] on link "Actions" at bounding box center [572, 187] width 35 height 11
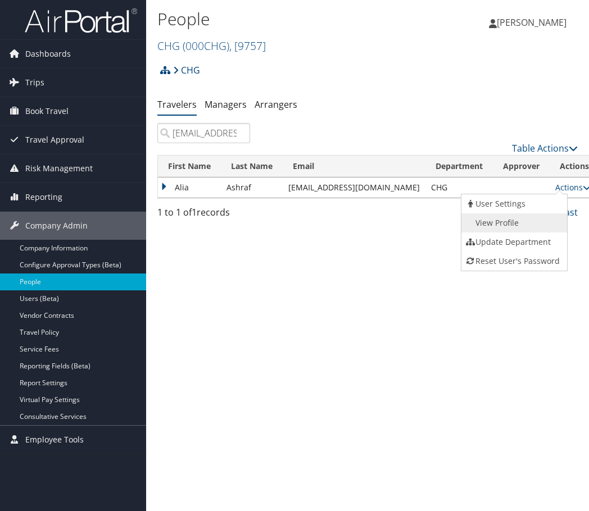
click at [515, 223] on link "View Profile" at bounding box center [512, 223] width 103 height 19
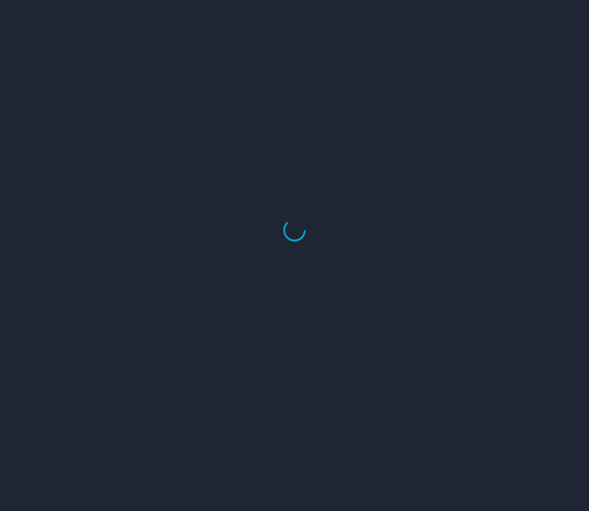
select select "US"
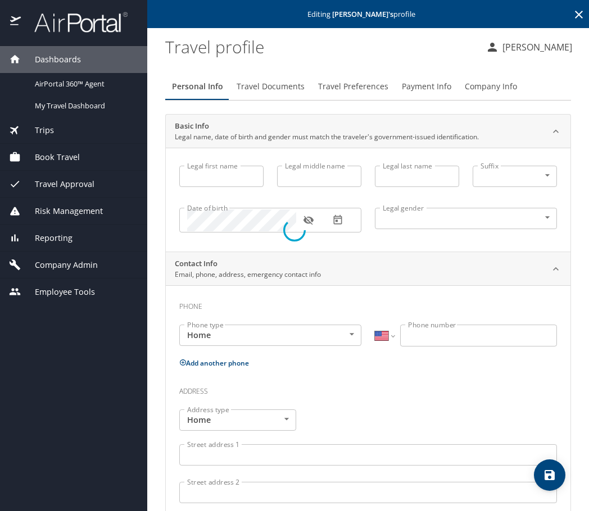
type input "Alia"
type input "Ashraf"
type input "[DEMOGRAPHIC_DATA]"
select select "US"
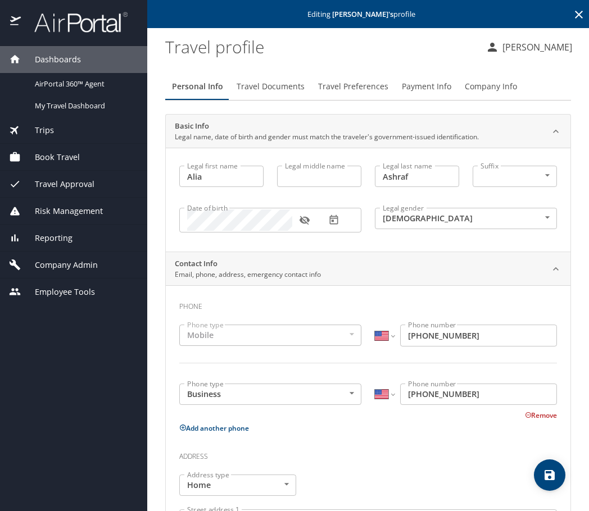
click at [317, 178] on input "Legal middle name" at bounding box center [319, 176] width 84 height 21
paste input "abida"
type input "abida"
click at [375, 300] on h3 "Phone" at bounding box center [368, 304] width 378 height 19
click at [548, 477] on icon "save" at bounding box center [550, 475] width 10 height 10
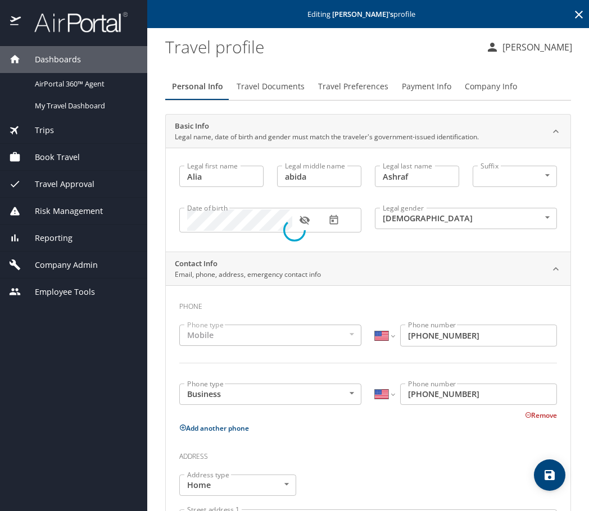
select select "US"
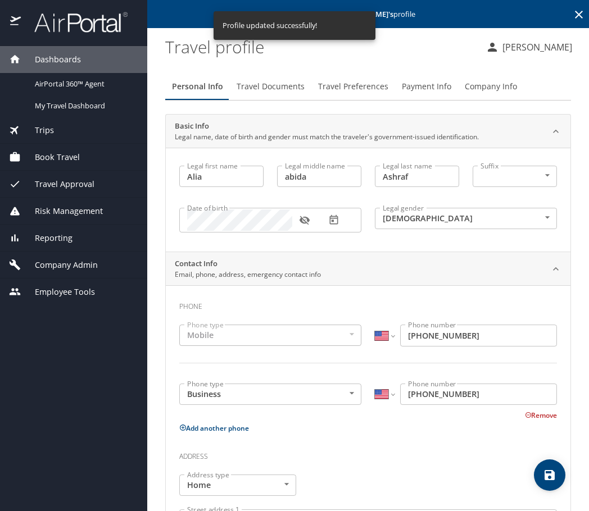
select select "US"
